Goal: Information Seeking & Learning: Compare options

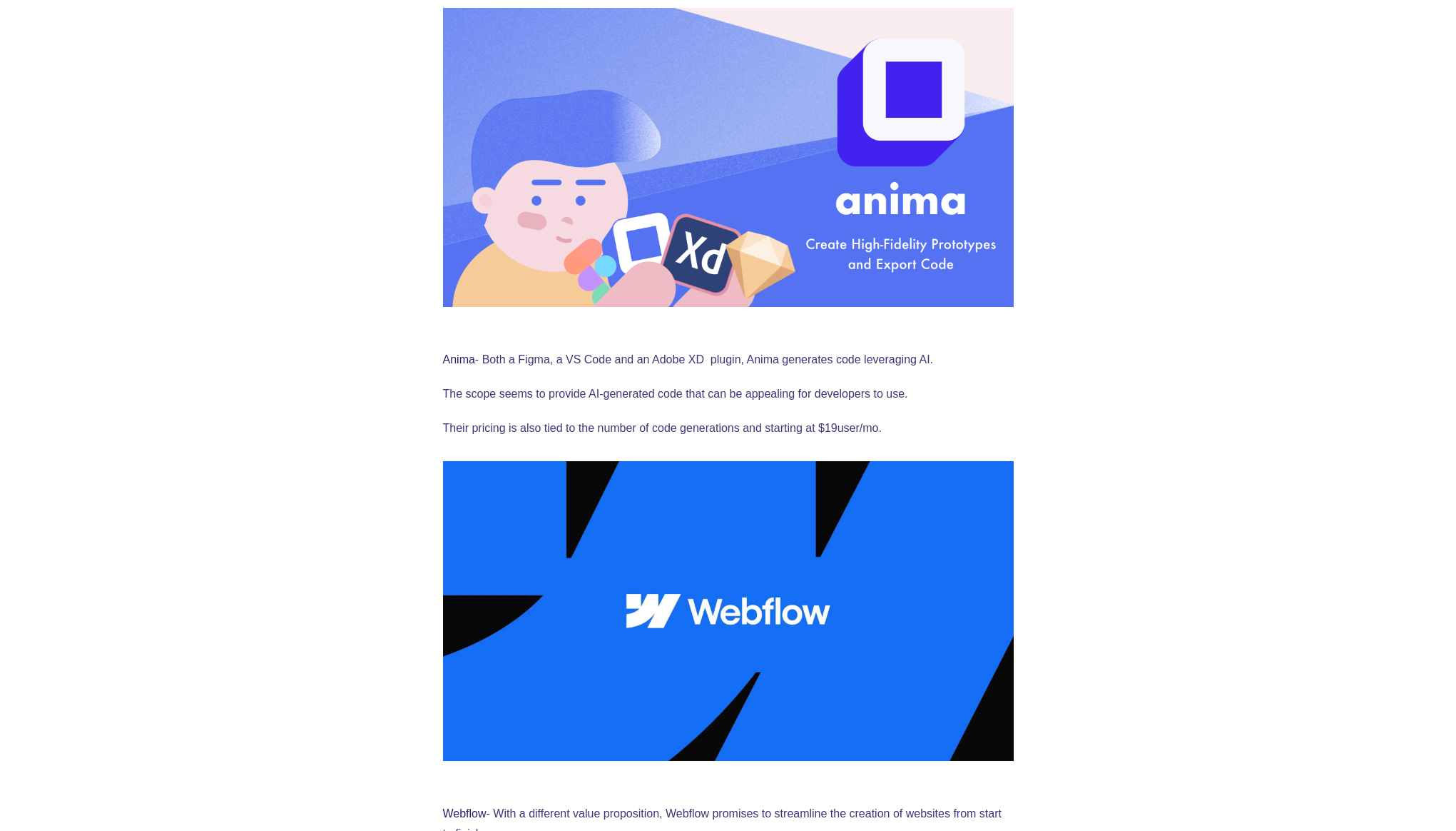
scroll to position [1196, 0]
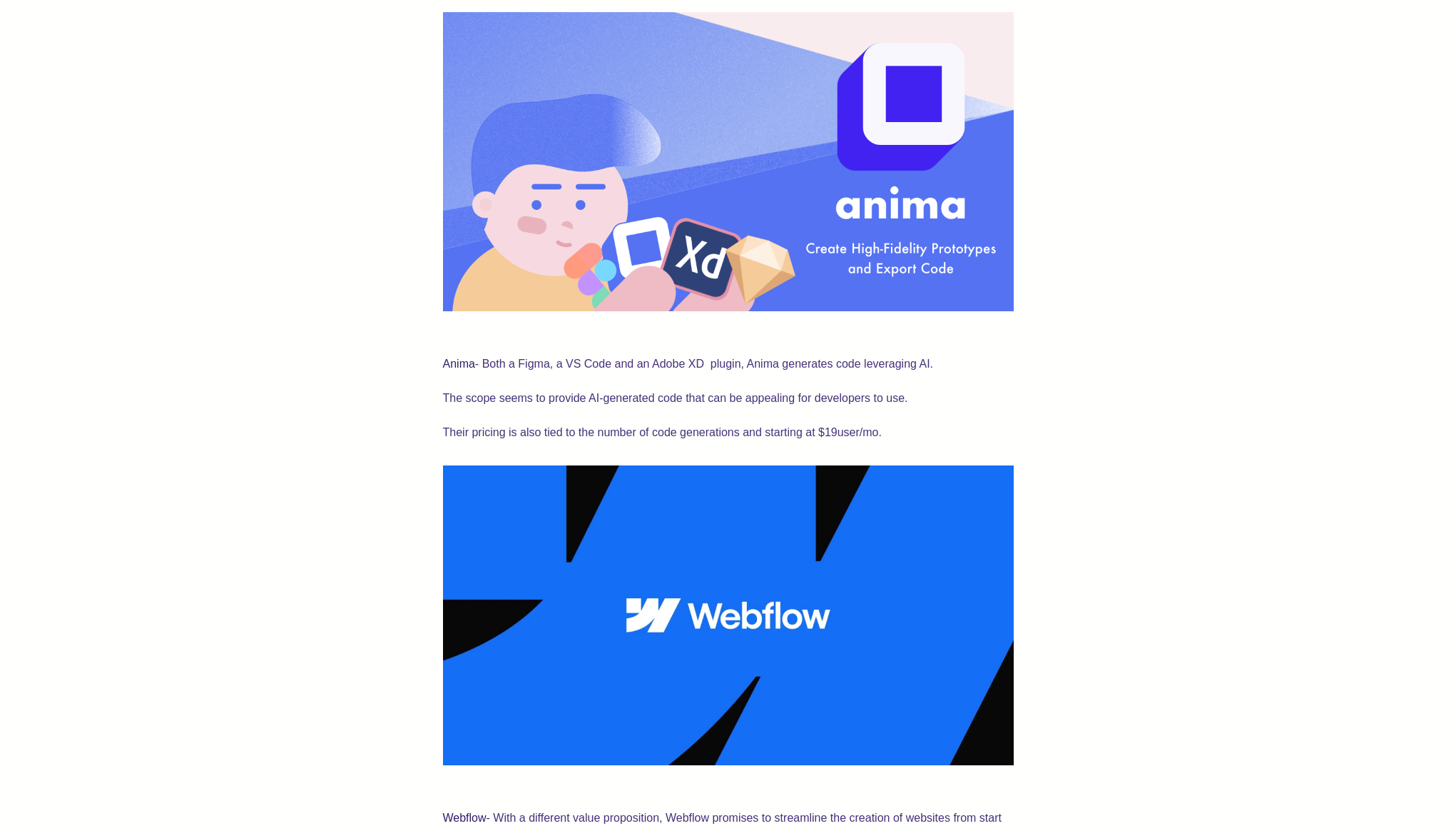
click at [464, 336] on p "Anima - Both a Figma, a VS Code and an Adobe XD plugin, Anima generates code le…" at bounding box center [728, 354] width 571 height 40
click at [464, 357] on link "Anima" at bounding box center [459, 363] width 32 height 12
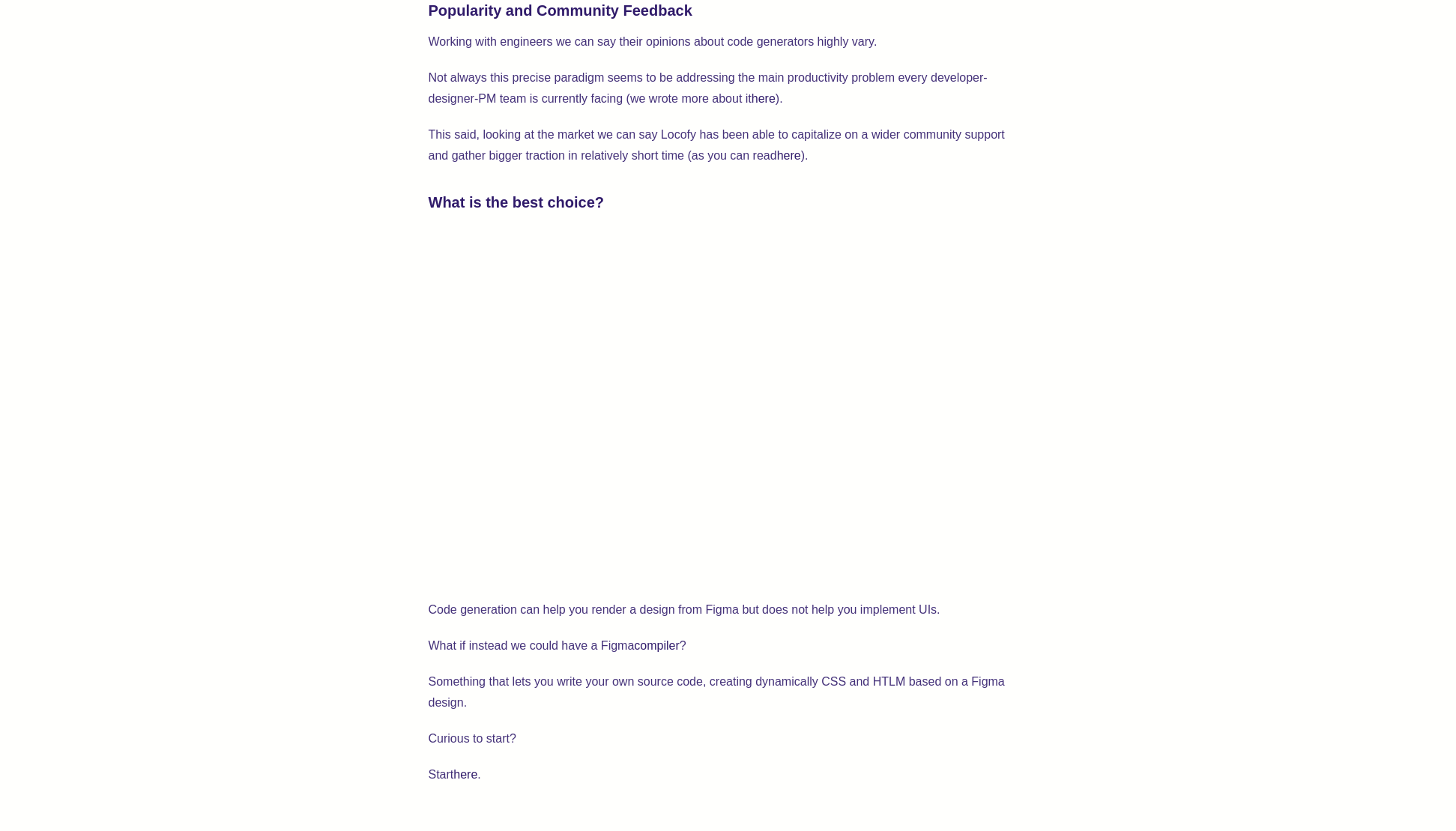
scroll to position [2353, 0]
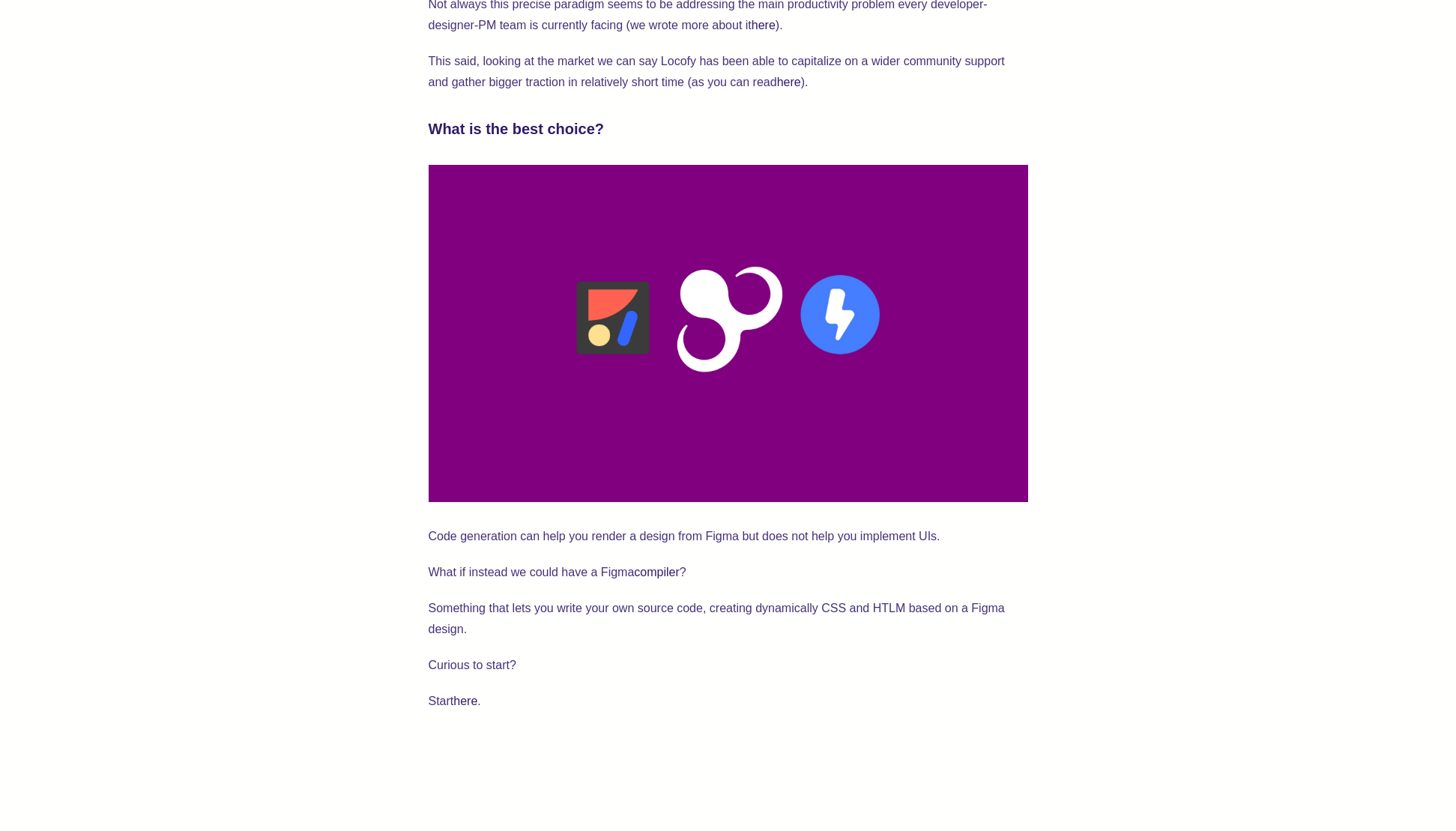
click at [704, 526] on p "Code generation can help you render a design from Figma but does not help you i…" at bounding box center [728, 536] width 599 height 21
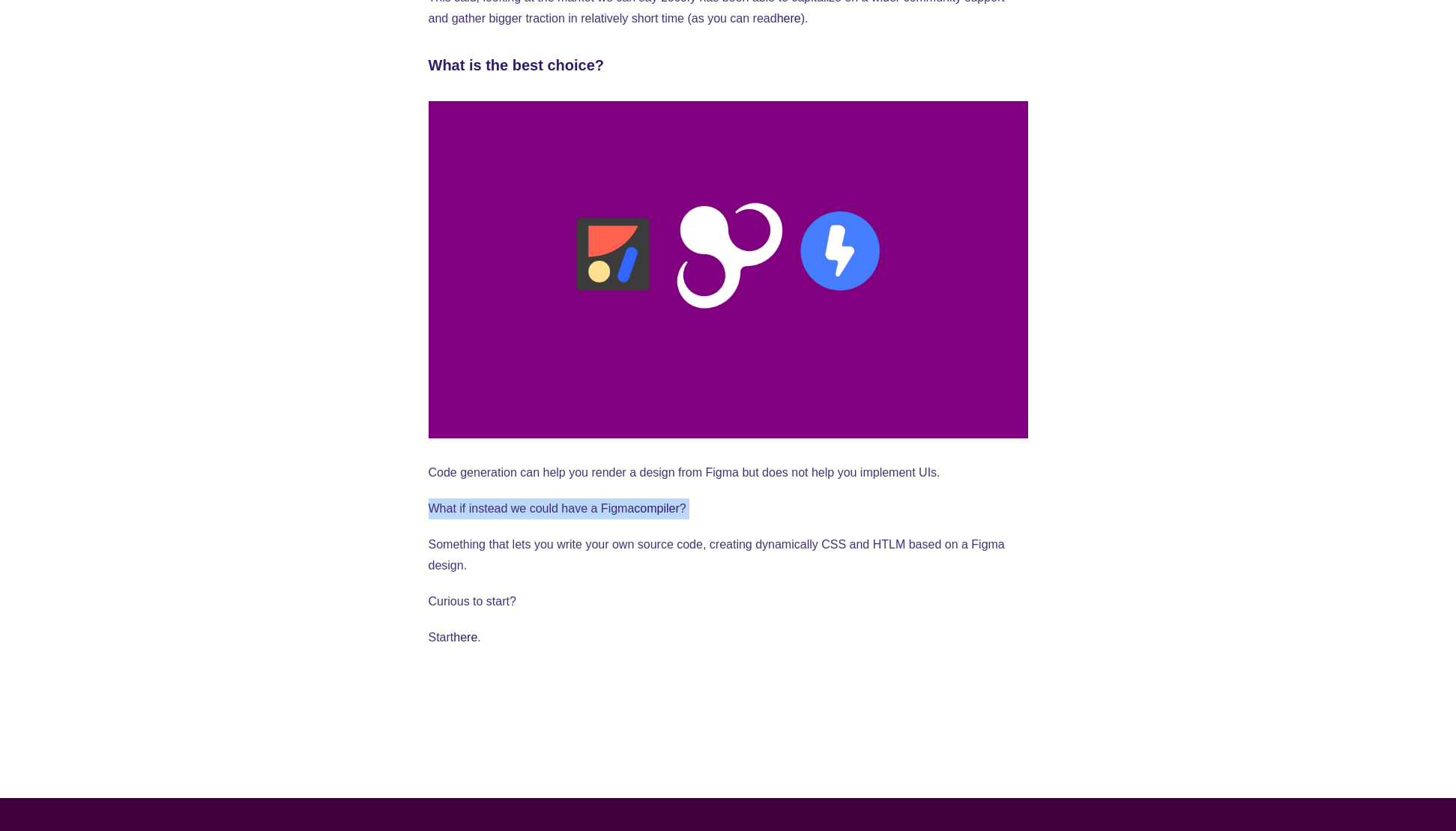
scroll to position [2423, 0]
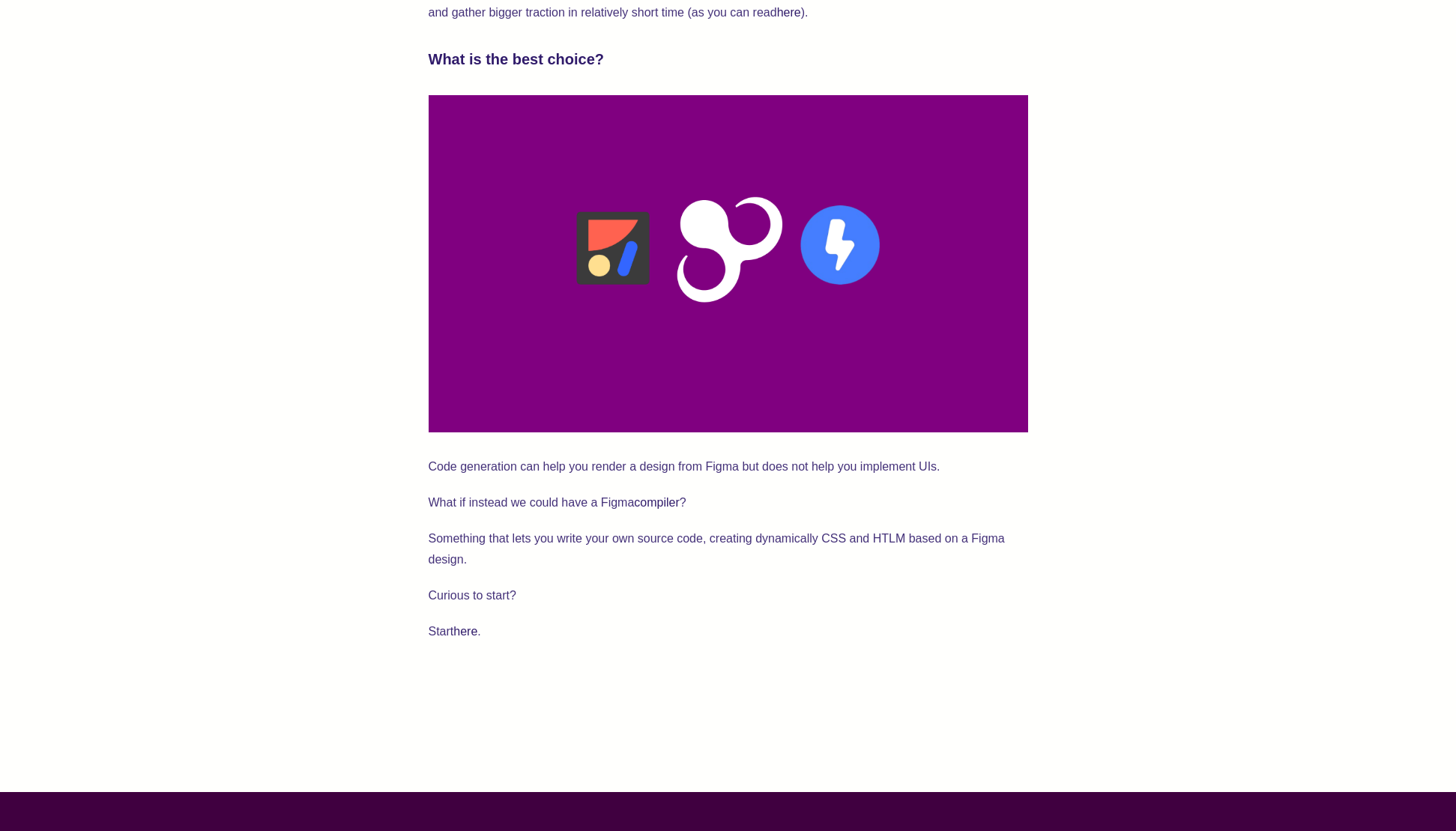
click at [449, 621] on p "Start here ." at bounding box center [728, 632] width 599 height 21
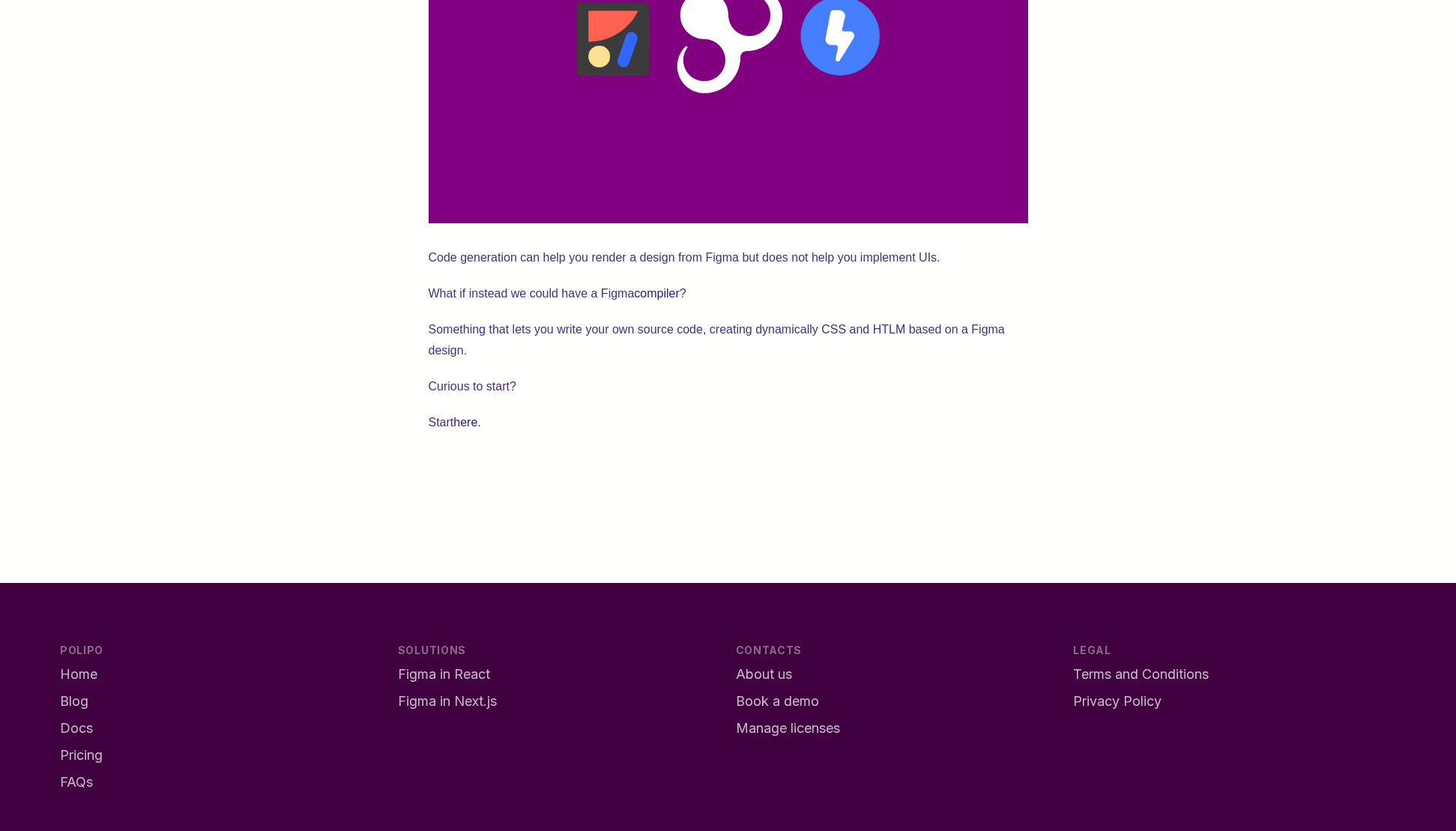
scroll to position [2748, 0]
